Goal: Task Accomplishment & Management: Use online tool/utility

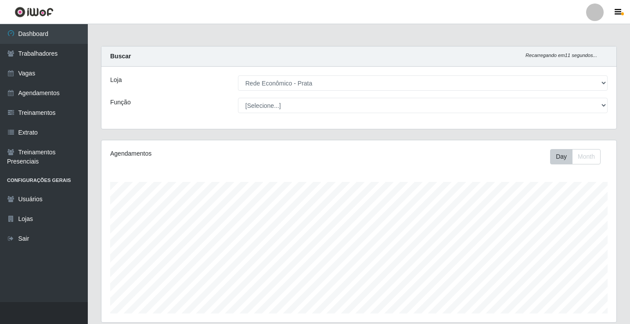
select select "192"
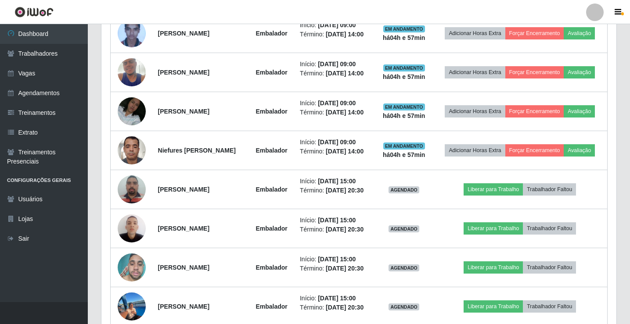
scroll to position [182, 515]
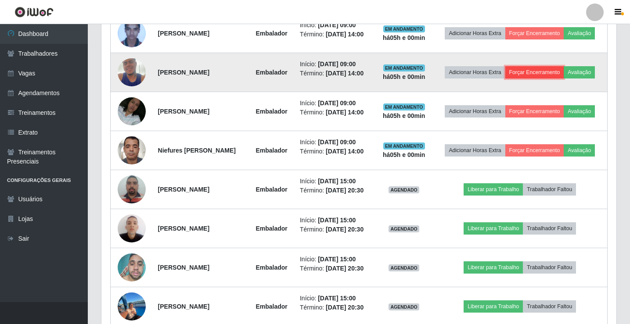
click at [549, 72] on button "Forçar Encerramento" at bounding box center [534, 72] width 59 height 12
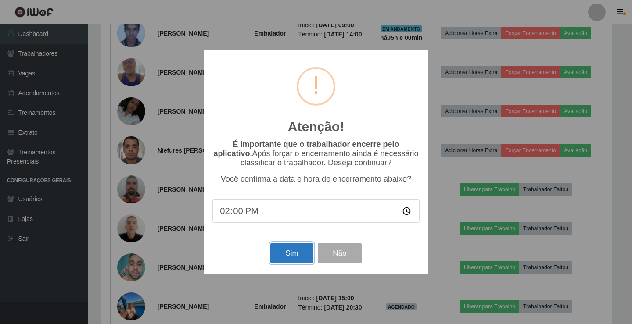
click at [296, 256] on button "Sim" at bounding box center [291, 253] width 43 height 21
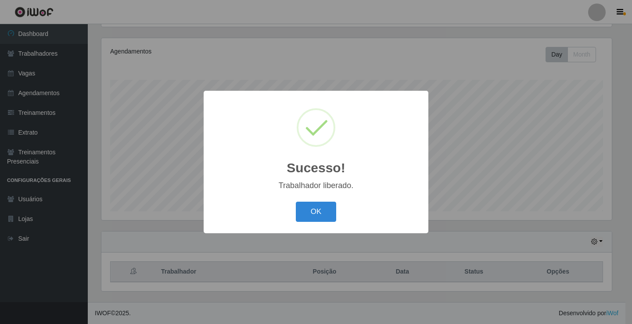
click at [296, 202] on button "OK" at bounding box center [316, 212] width 41 height 21
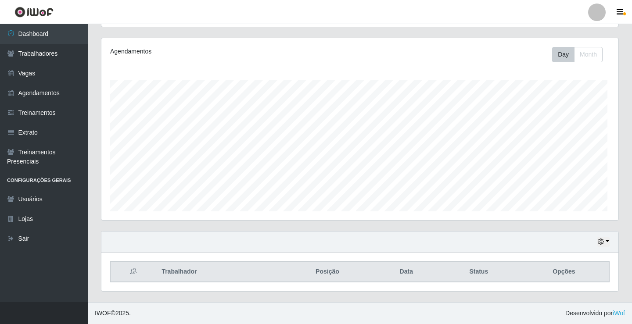
scroll to position [182, 515]
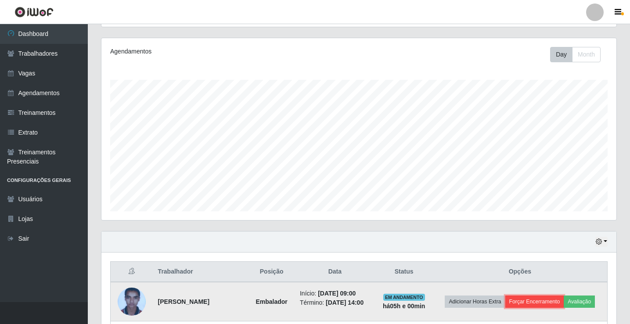
click at [540, 305] on button "Forçar Encerramento" at bounding box center [534, 302] width 59 height 12
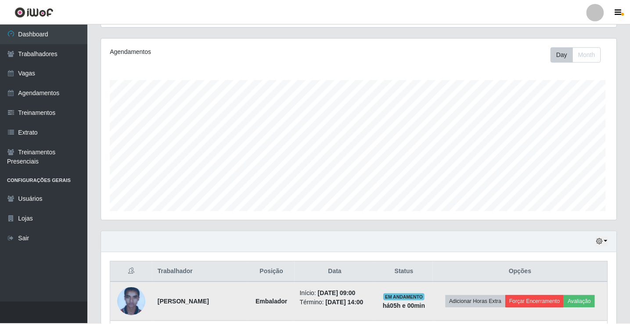
scroll to position [182, 511]
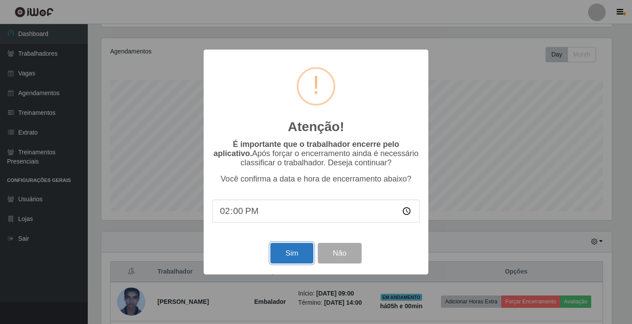
click at [290, 259] on button "Sim" at bounding box center [291, 253] width 43 height 21
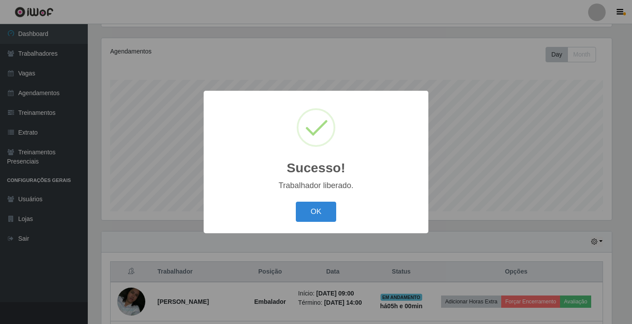
click at [296, 202] on button "OK" at bounding box center [316, 212] width 41 height 21
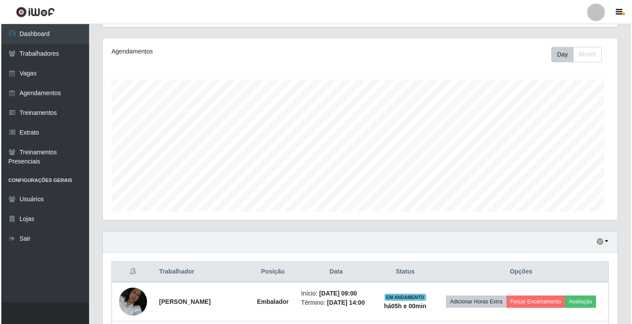
scroll to position [182, 515]
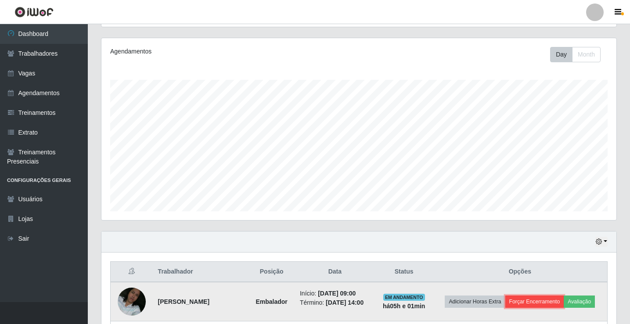
click at [537, 302] on button "Forçar Encerramento" at bounding box center [534, 302] width 59 height 12
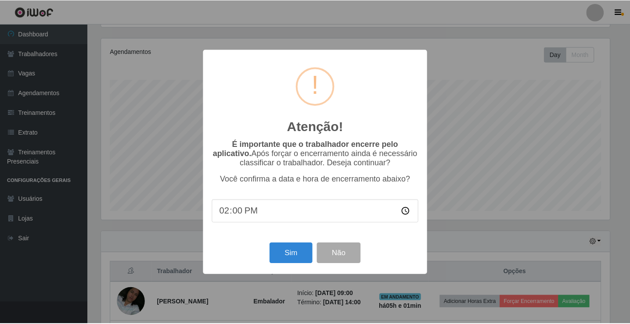
scroll to position [182, 511]
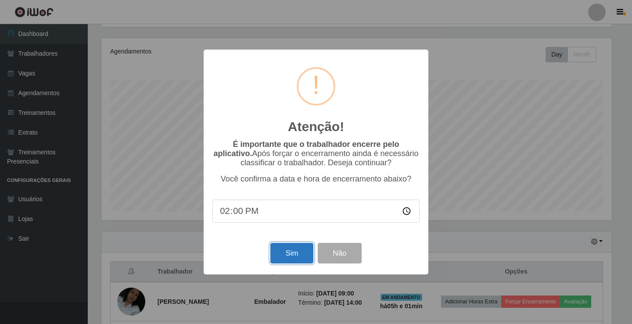
click at [278, 258] on button "Sim" at bounding box center [291, 253] width 43 height 21
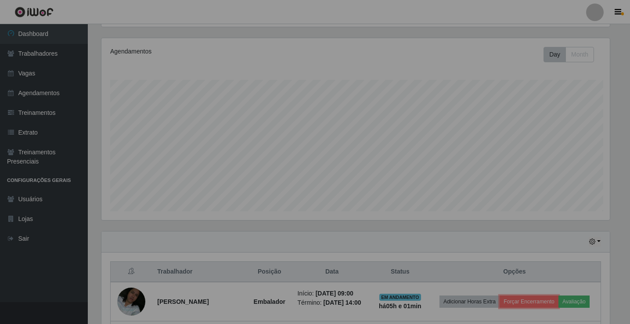
scroll to position [182, 515]
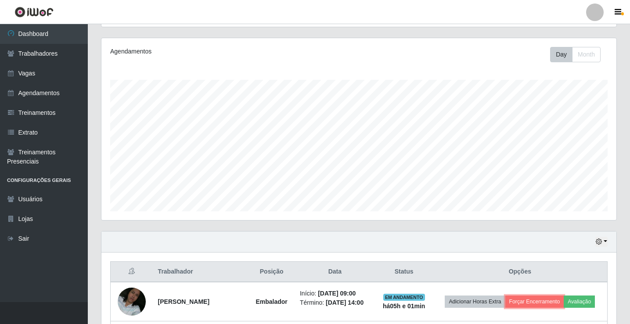
click at [505, 296] on button "Forçar Encerramento" at bounding box center [534, 302] width 59 height 12
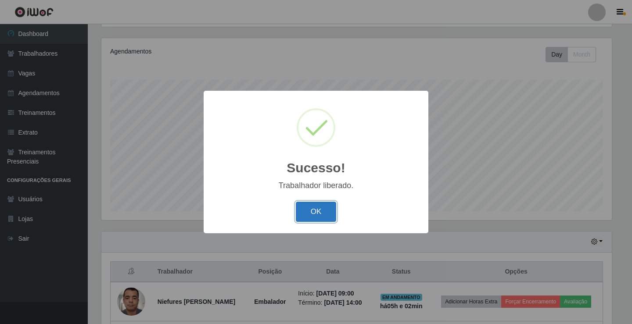
click at [323, 214] on button "OK" at bounding box center [316, 212] width 41 height 21
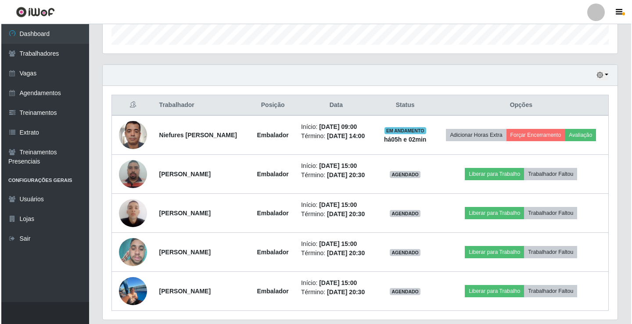
scroll to position [278, 0]
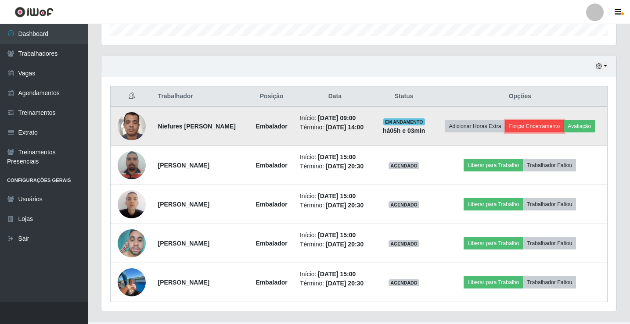
click at [543, 121] on button "Forçar Encerramento" at bounding box center [534, 126] width 59 height 12
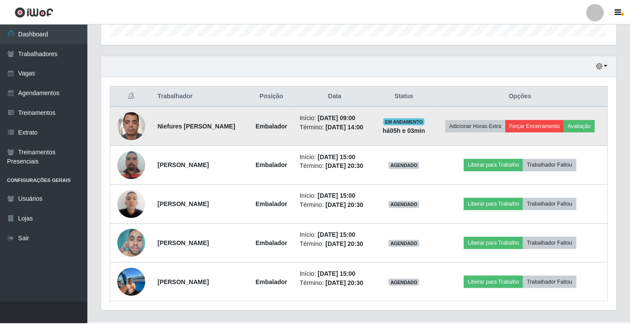
scroll to position [182, 511]
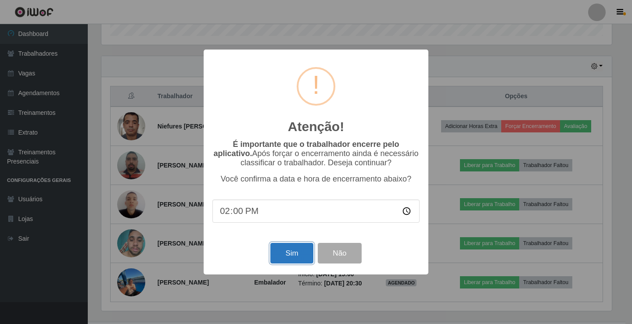
click at [289, 259] on button "Sim" at bounding box center [291, 253] width 43 height 21
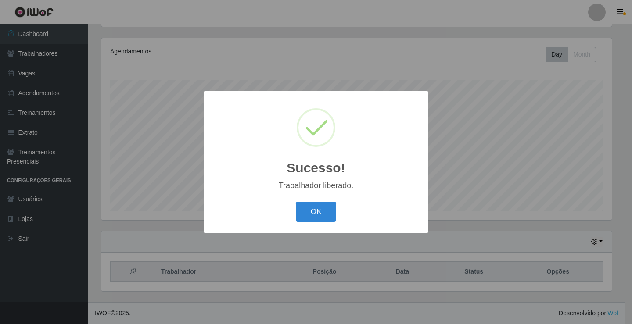
click at [296, 202] on button "OK" at bounding box center [316, 212] width 41 height 21
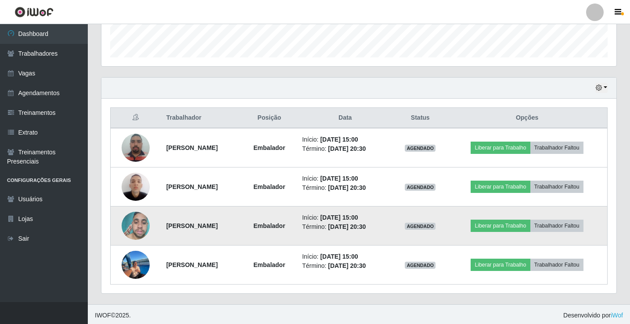
scroll to position [259, 0]
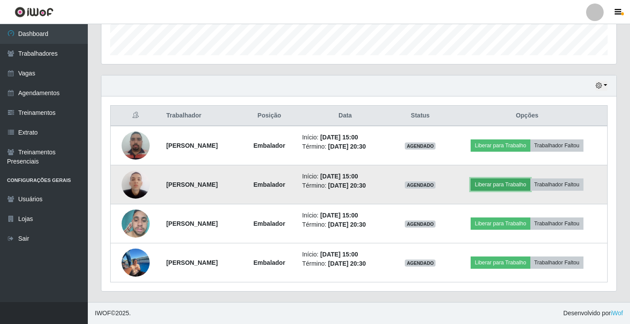
click at [525, 188] on button "Liberar para Trabalho" at bounding box center [500, 185] width 59 height 12
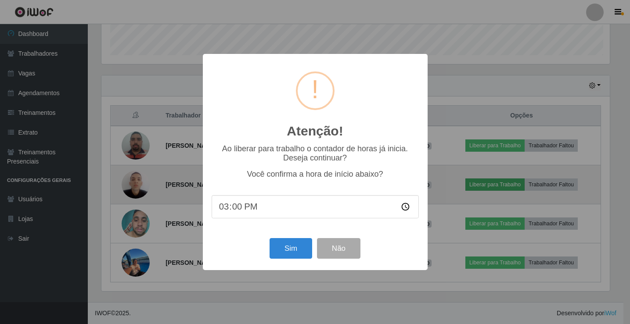
scroll to position [182, 511]
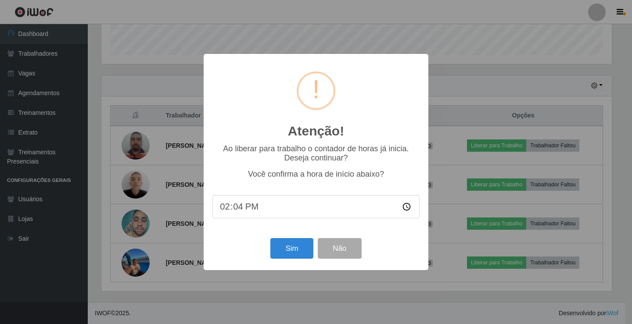
type input "14:40"
click at [289, 259] on button "Sim" at bounding box center [291, 248] width 43 height 21
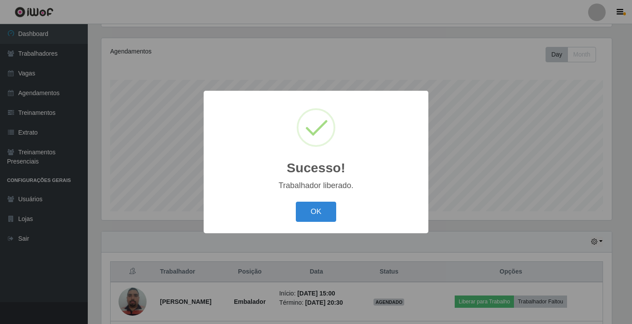
click at [296, 202] on button "OK" at bounding box center [316, 212] width 41 height 21
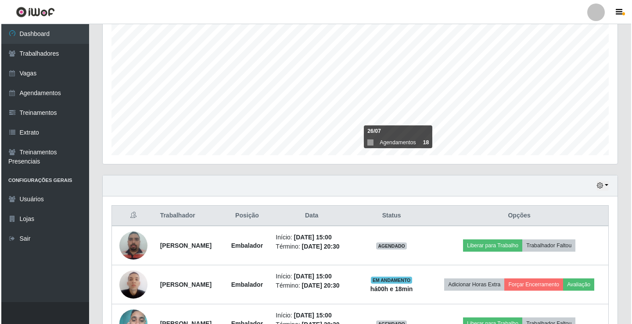
scroll to position [278, 0]
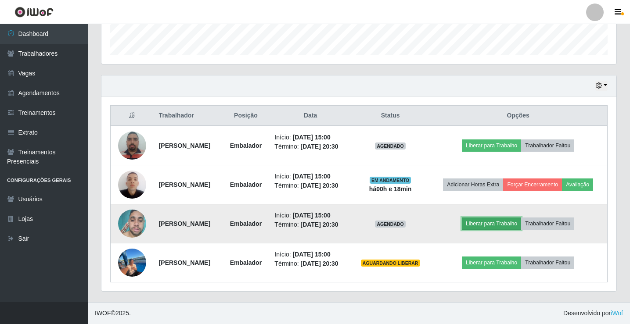
click at [508, 221] on button "Liberar para Trabalho" at bounding box center [491, 224] width 59 height 12
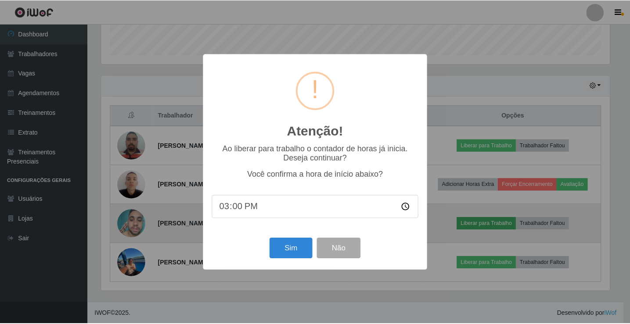
scroll to position [182, 511]
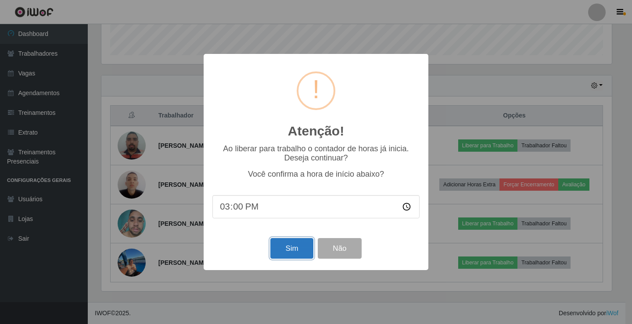
click at [288, 247] on button "Sim" at bounding box center [291, 248] width 43 height 21
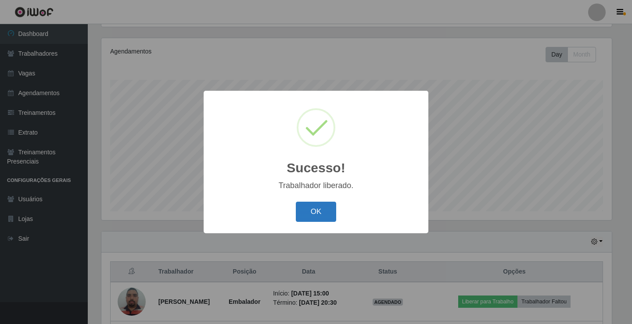
click at [312, 215] on button "OK" at bounding box center [316, 212] width 41 height 21
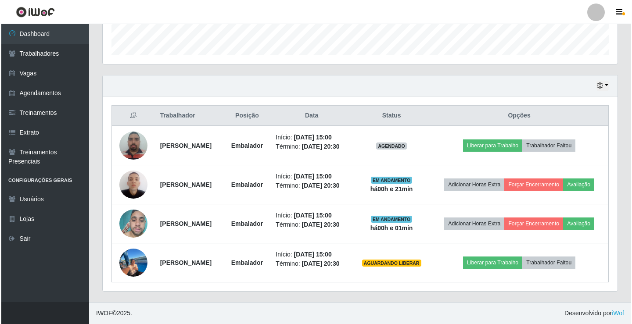
scroll to position [285, 0]
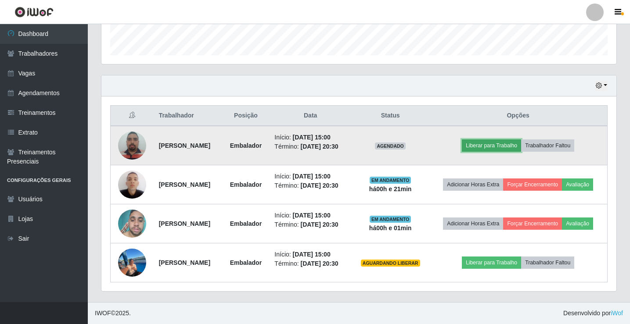
click at [507, 140] on button "Liberar para Trabalho" at bounding box center [491, 146] width 59 height 12
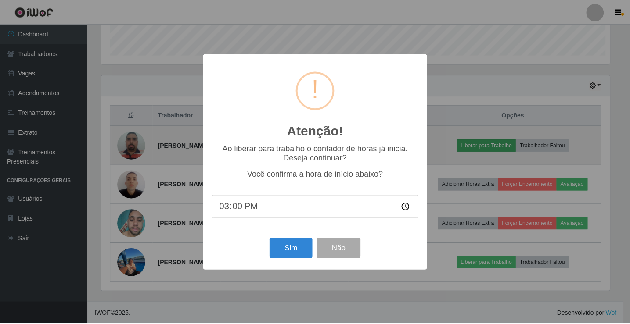
scroll to position [182, 511]
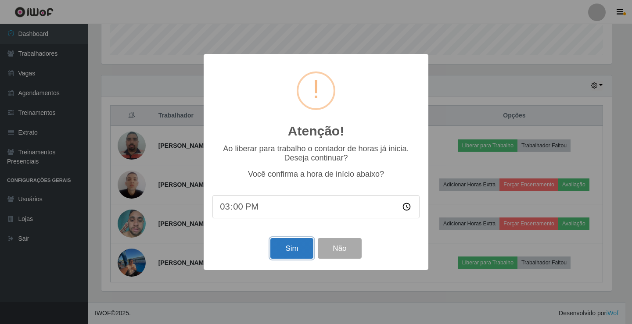
click at [285, 254] on button "Sim" at bounding box center [291, 248] width 43 height 21
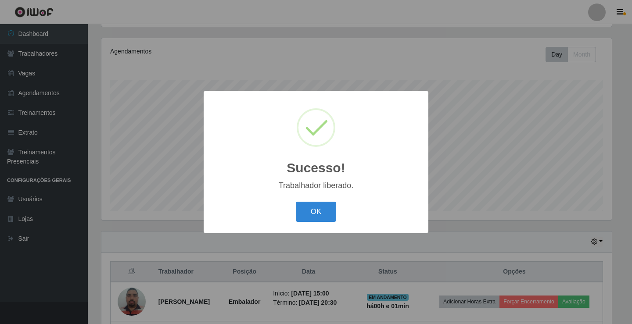
drag, startPoint x: 314, startPoint y: 216, endPoint x: 309, endPoint y: 217, distance: 5.9
click at [313, 216] on button "OK" at bounding box center [316, 212] width 41 height 21
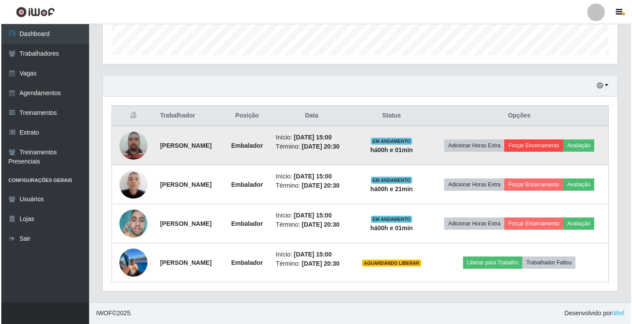
scroll to position [285, 0]
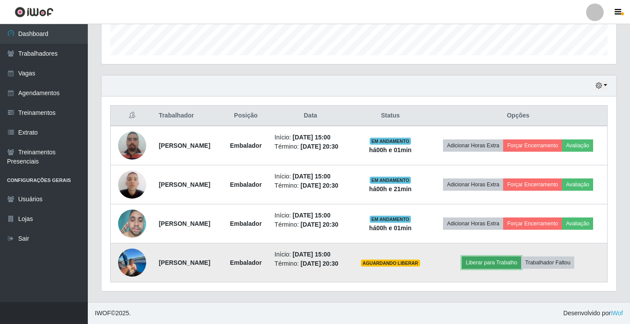
click at [506, 261] on button "Liberar para Trabalho" at bounding box center [491, 263] width 59 height 12
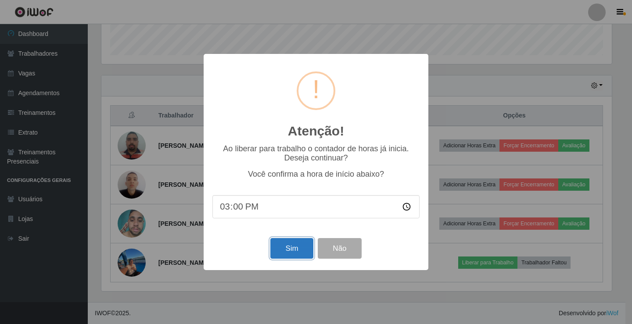
click at [290, 247] on button "Sim" at bounding box center [291, 248] width 43 height 21
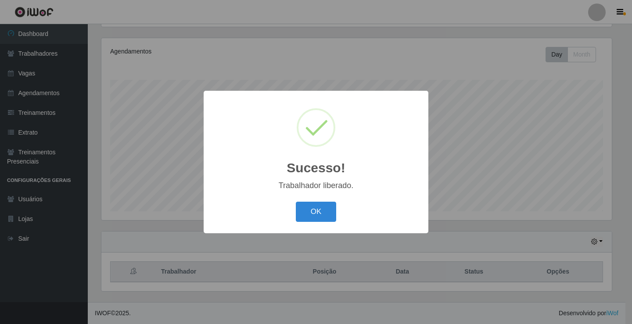
click at [296, 202] on button "OK" at bounding box center [316, 212] width 41 height 21
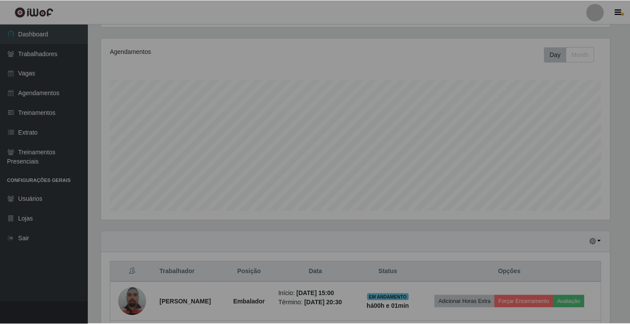
scroll to position [182, 515]
